Goal: Task Accomplishment & Management: Manage account settings

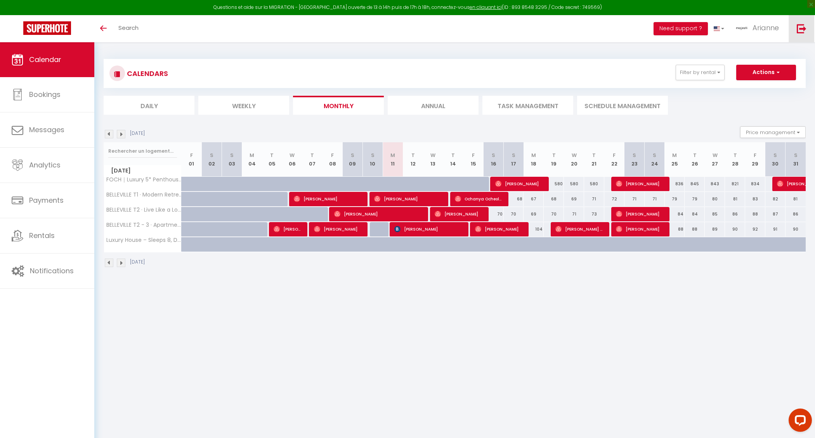
click at [804, 32] on img at bounding box center [802, 29] width 10 height 10
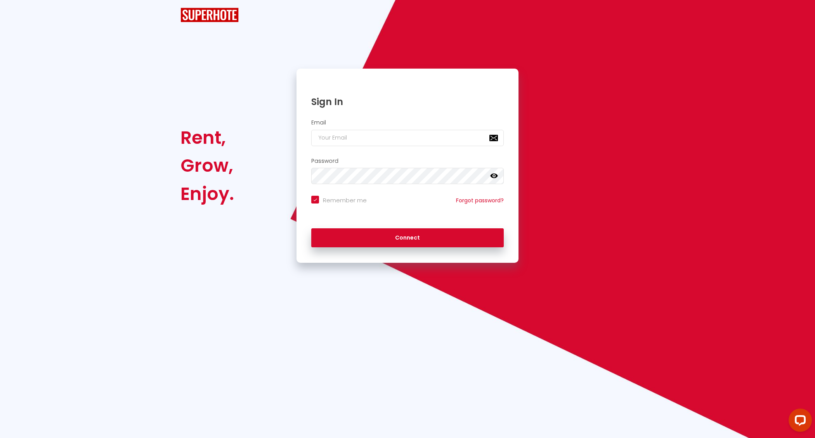
checkbox input "true"
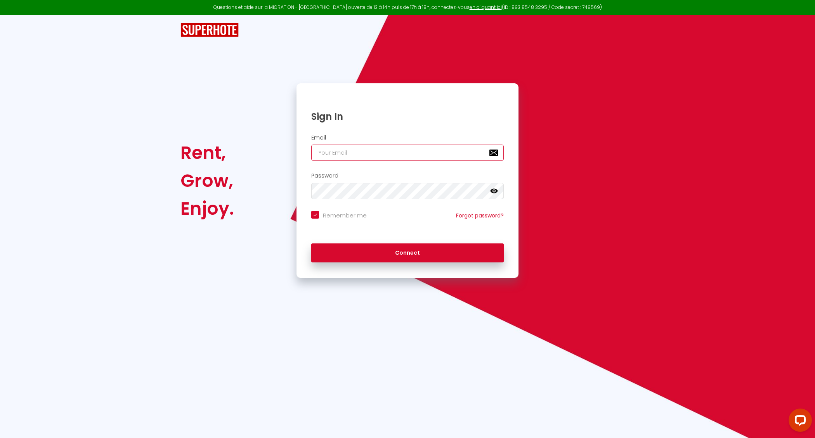
type input "[EMAIL_ADDRESS][MEDICAL_DATA][DOMAIN_NAME]"
checkbox input "true"
click at [397, 160] on input "[EMAIL_ADDRESS][MEDICAL_DATA][DOMAIN_NAME]" at bounding box center [407, 153] width 192 height 16
type input "[EMAIL_ADDRESS][MEDICAL_DATA][DOMAIN_NAME]"
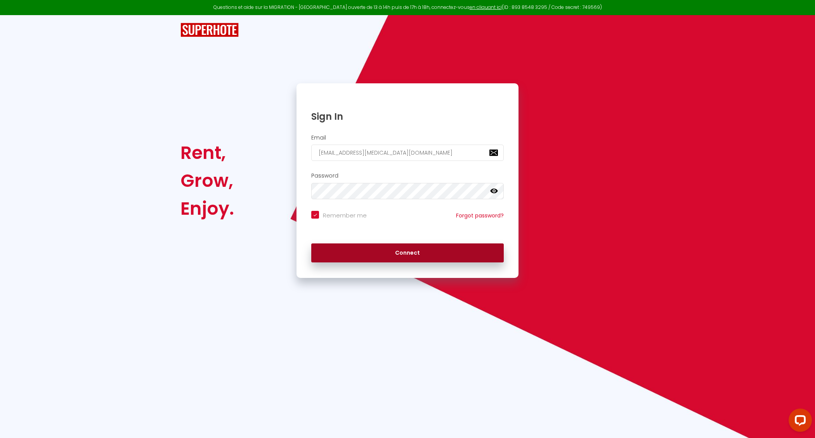
click at [406, 251] on button "Connect" at bounding box center [407, 253] width 192 height 19
checkbox input "true"
